Goal: Find specific page/section: Find specific page/section

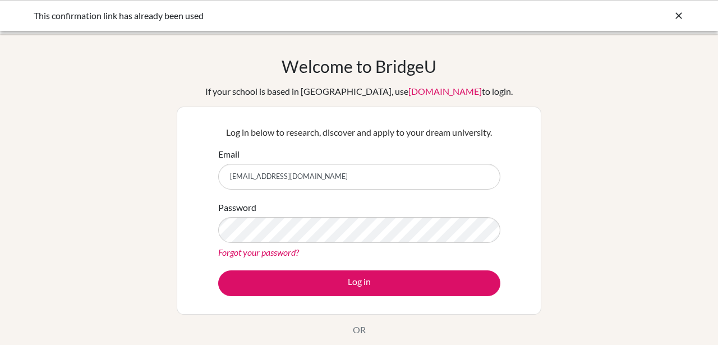
click at [337, 269] on form "Email [EMAIL_ADDRESS][DOMAIN_NAME] Password Forgot your password? Log in" at bounding box center [359, 222] width 282 height 149
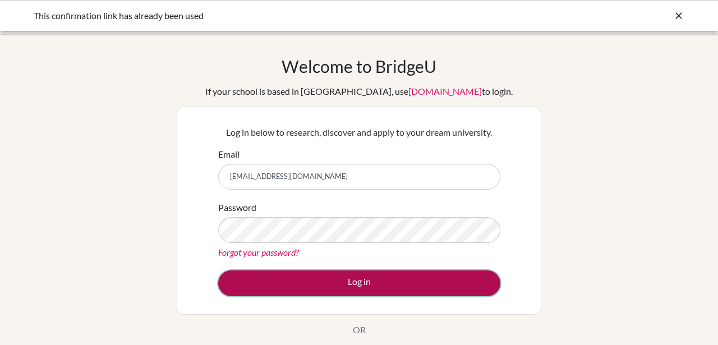
click at [342, 278] on button "Log in" at bounding box center [359, 283] width 282 height 26
click at [366, 295] on button "Log in" at bounding box center [359, 283] width 282 height 26
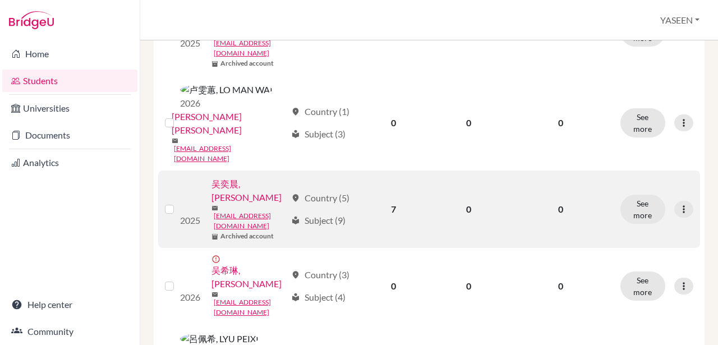
scroll to position [521, 0]
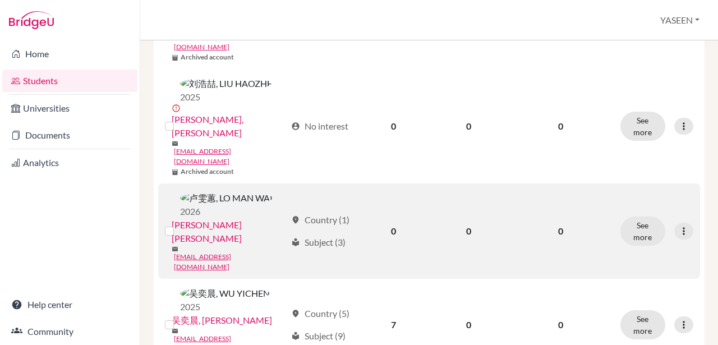
click at [333, 213] on div "location_on Country (1) local_library Subject (3)" at bounding box center [320, 231] width 59 height 36
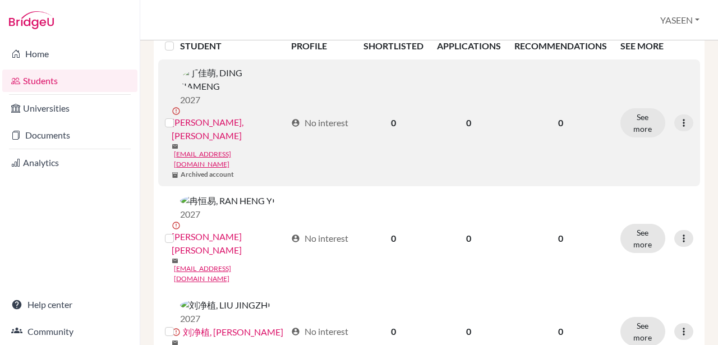
scroll to position [133, 0]
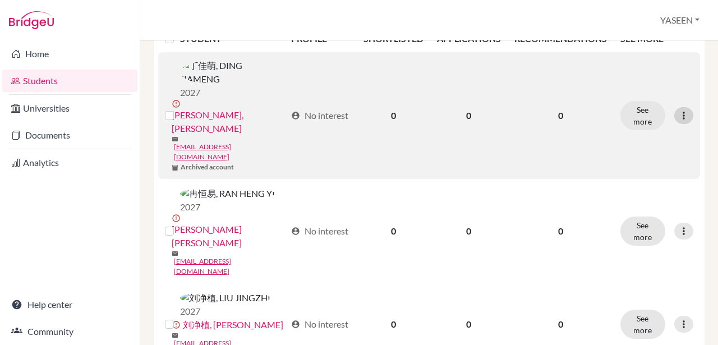
click at [683, 110] on icon at bounding box center [683, 115] width 11 height 11
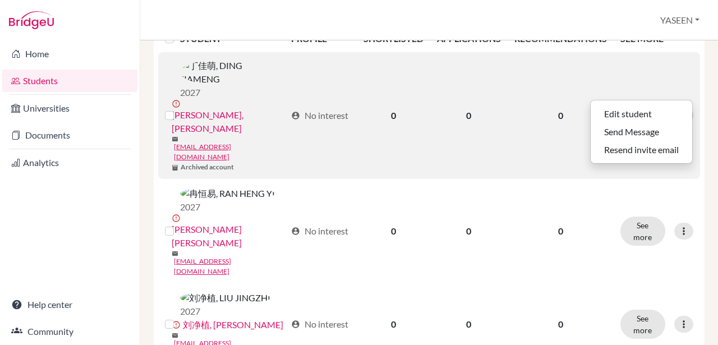
click at [685, 110] on icon at bounding box center [683, 115] width 11 height 11
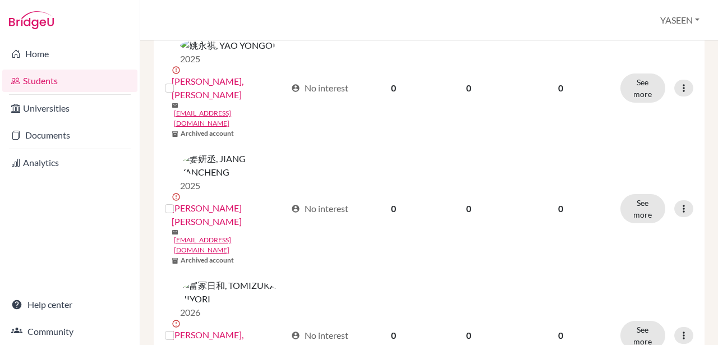
scroll to position [1059, 0]
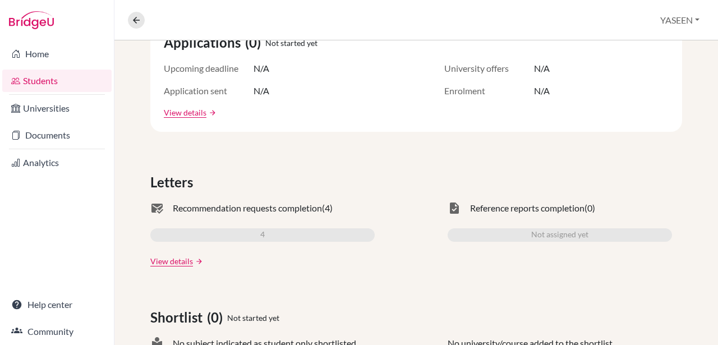
scroll to position [237, 0]
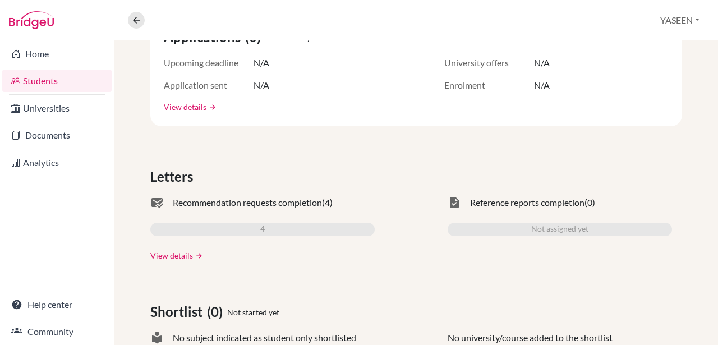
click at [185, 254] on link "View details" at bounding box center [171, 256] width 43 height 12
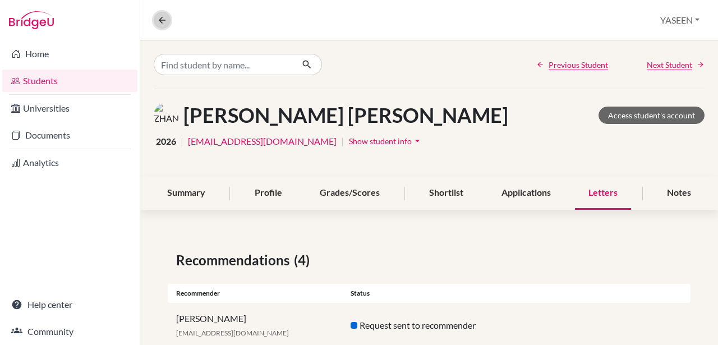
click at [161, 22] on icon at bounding box center [162, 20] width 10 height 10
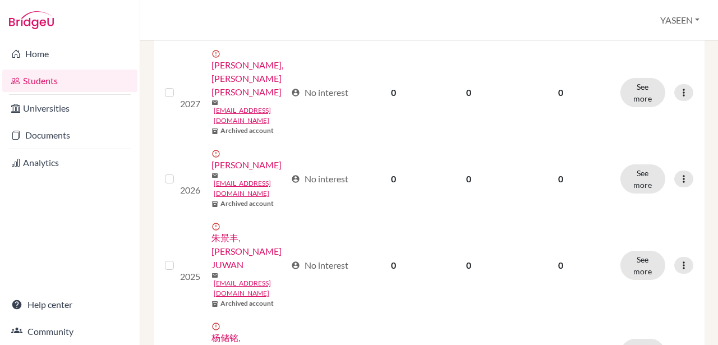
scroll to position [1356, 0]
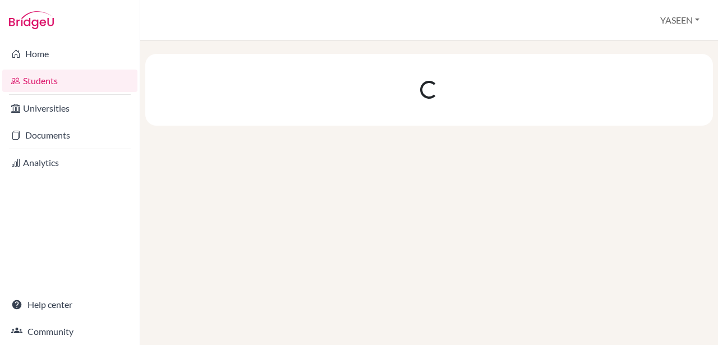
scroll to position [0, 0]
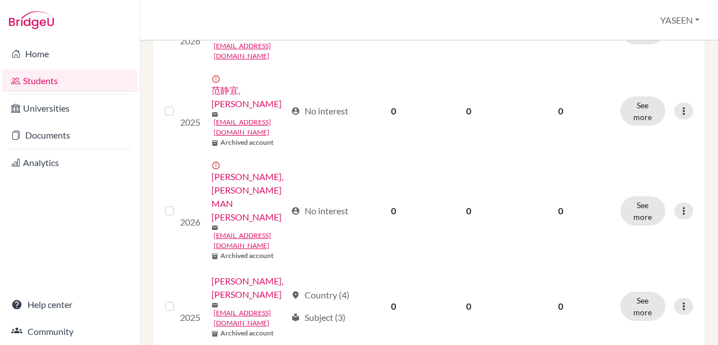
scroll to position [1304, 0]
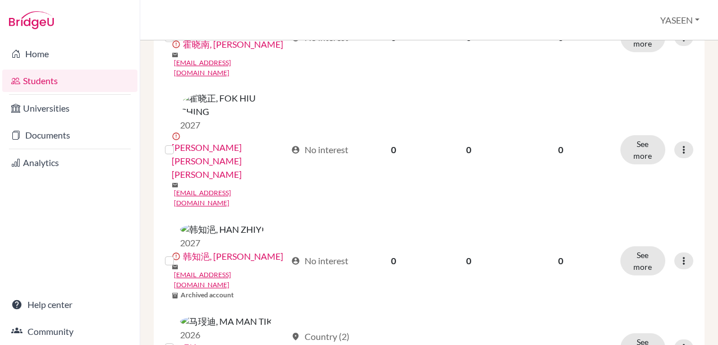
scroll to position [1238, 0]
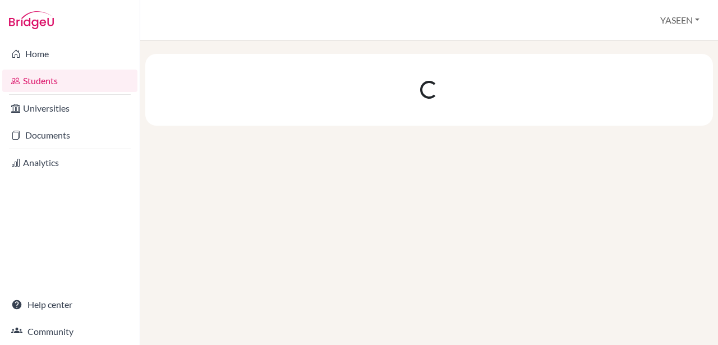
scroll to position [0, 0]
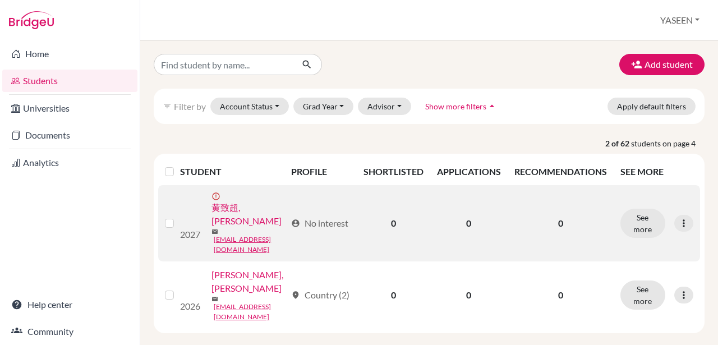
scroll to position [39, 0]
